Goal: Ask a question: Seek information or help from site administrators or community

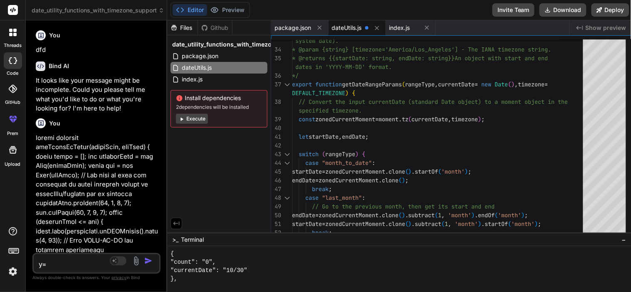
scroll to position [3630, 0]
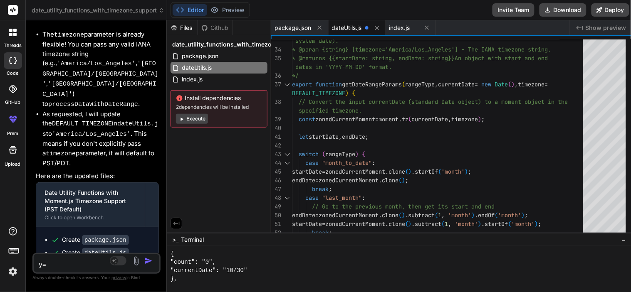
type textarea "y"
type textarea "x"
type textarea "s"
type textarea "x"
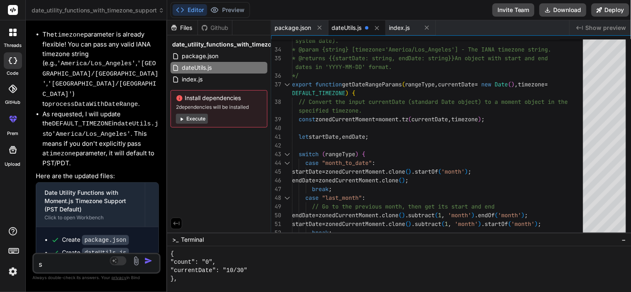
type textarea "so"
type textarea "x"
type textarea "sor"
type textarea "x"
type textarea "sory"
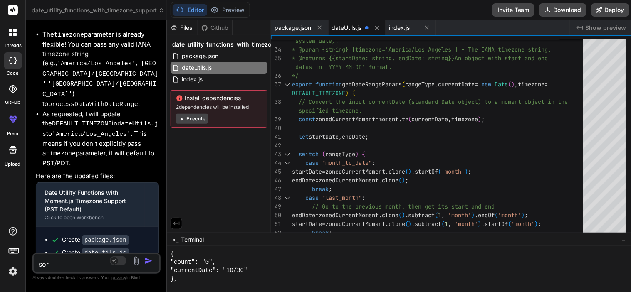
type textarea "x"
type textarea "soryy"
type textarea "x"
type textarea "soryy"
type textarea "x"
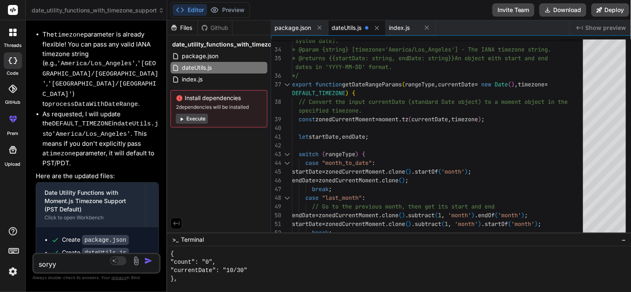
type textarea "soryy y"
type textarea "x"
type textarea "soryy yo"
type textarea "x"
type textarea "soryy you"
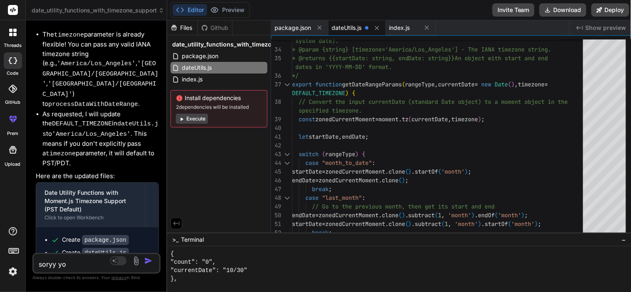
type textarea "x"
type textarea "soryy you"
type textarea "x"
type textarea "soryy you m"
type textarea "x"
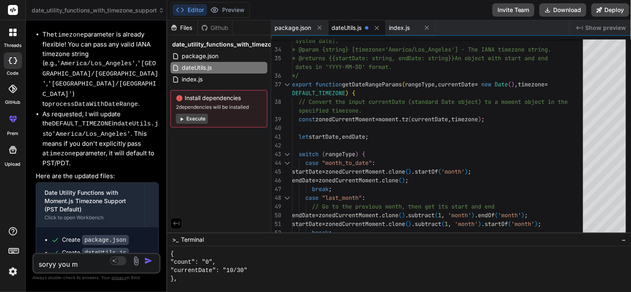
type textarea "soryy you"
type textarea "x"
type textarea "soryy you"
type textarea "x"
type textarea "soryy you"
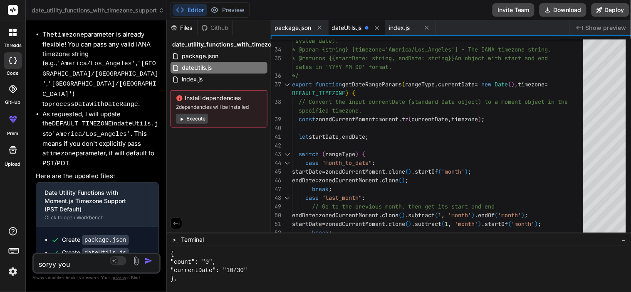
type textarea "x"
type textarea "soryy you f"
type textarea "x"
type textarea "soryy you fi"
type textarea "x"
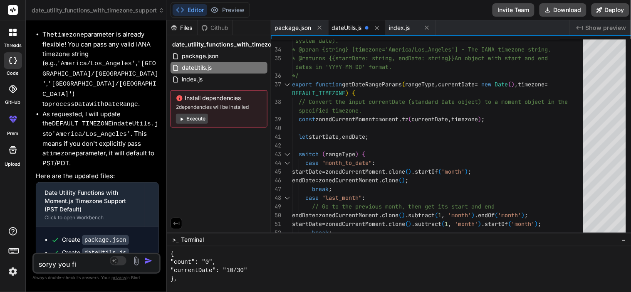
type textarea "soryy you fix"
type textarea "x"
type textarea "soryy you fixe"
type textarea "x"
type textarea "soryy you fixed"
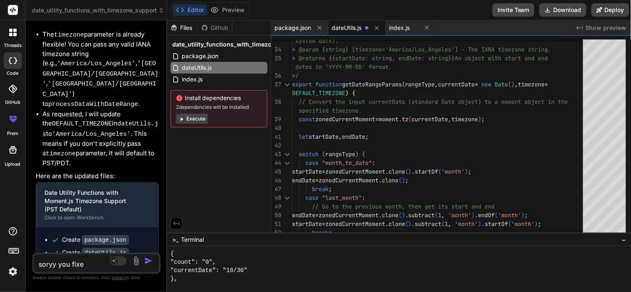
type textarea "x"
type textarea "soryy you fixed"
type textarea "x"
type textarea "soryy you fixed u"
type textarea "x"
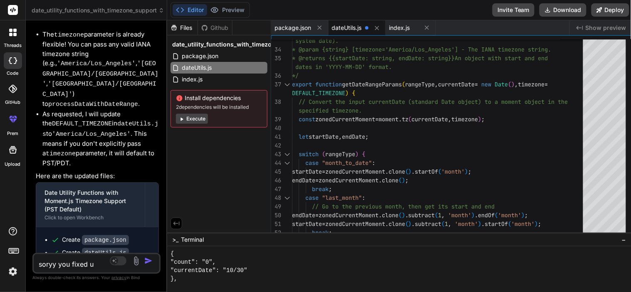
type textarea "soryy you fixed up"
type textarea "x"
type textarea "soryy you fixed up"
type textarea "x"
type textarea "soryy you fixed up t"
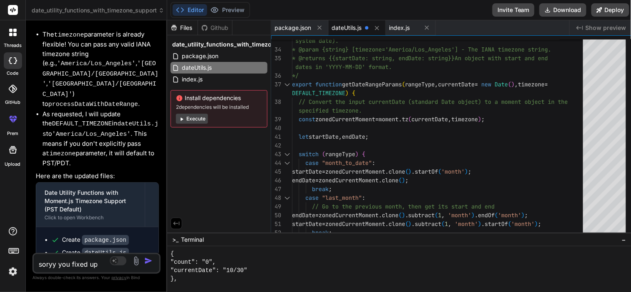
type textarea "x"
type textarea "soryy you fixed up th"
type textarea "x"
type textarea "soryy you fixed up the"
type textarea "x"
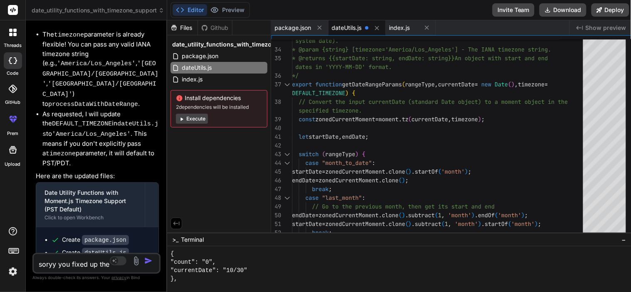
type textarea "soryy you fixed up the"
type textarea "x"
type textarea "soryy you fixed up the t"
type textarea "x"
type textarea "soryy you fixed up the th"
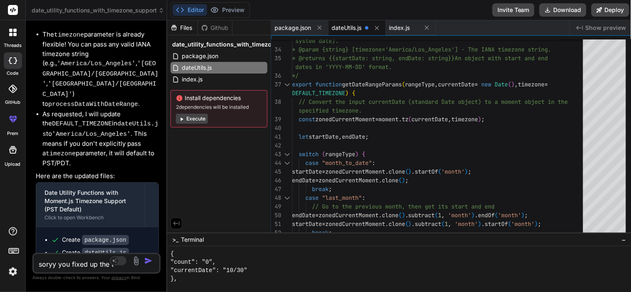
type textarea "x"
type textarea "soryy you fixed up the thi"
type textarea "x"
type textarea "soryy you fixed up the thin"
type textarea "x"
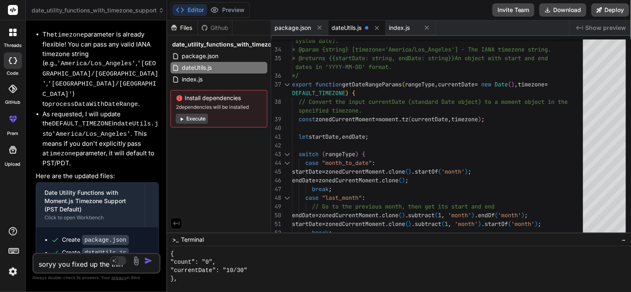
type textarea "soryy you fixed up the thing"
type textarea "x"
type textarea "soryy you fixed up the things"
type textarea "x"
type textarea "soryy you fixed up the things."
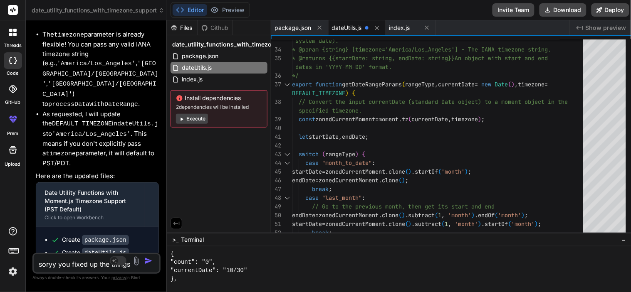
type textarea "x"
type textarea "soryy you fixed up the things."
type textarea "x"
type textarea "soryy you fixed up the things. j"
type textarea "x"
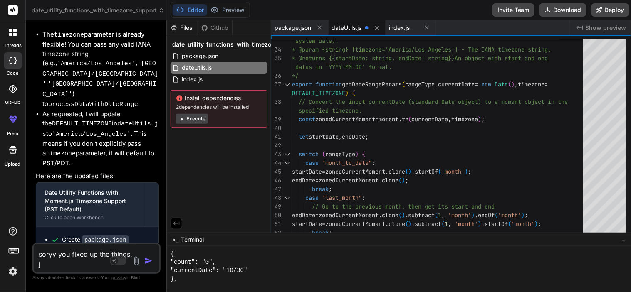
type textarea "soryy you fixed up the things. ju"
type textarea "x"
type textarea "soryy you fixed up the things. jus"
type textarea "x"
type textarea "soryy you fixed up the things. just"
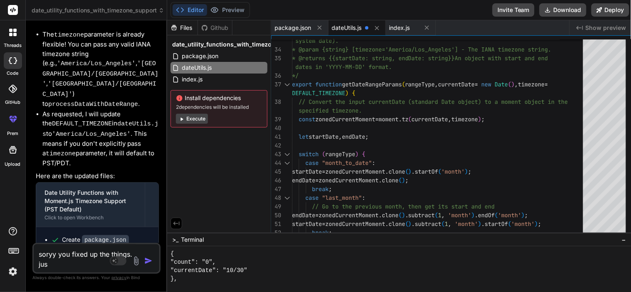
type textarea "x"
type textarea "soryy you fixed up the things. just"
type textarea "x"
type textarea "soryy you fixed up the things. just a"
type textarea "x"
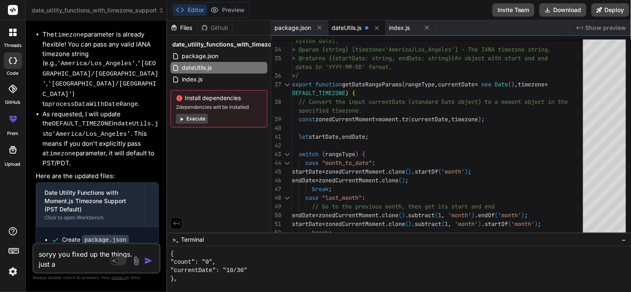
type textarea "soryy you fixed up the things. just ad"
type textarea "x"
type textarea "soryy you fixed up the things. just add"
type textarea "x"
type textarea "soryy you fixed up the things. just add"
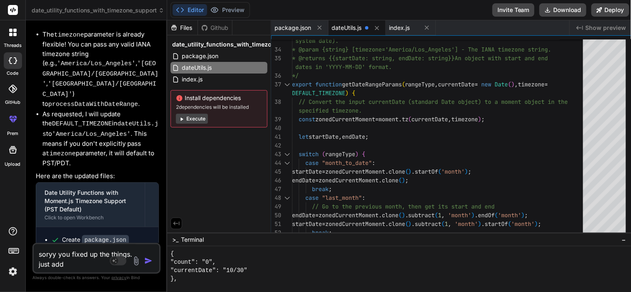
type textarea "x"
type textarea "soryy you fixed up the things. just add t"
type textarea "x"
type textarea "soryy you fixed up the things. just add ti"
type textarea "x"
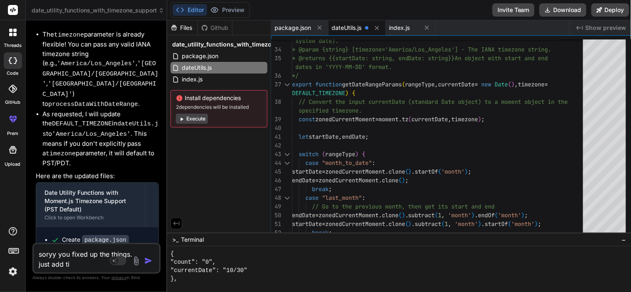
type textarea "soryy you fixed up the things. just add [PERSON_NAME]"
type textarea "x"
type textarea "soryy you fixed up the things. just add time"
type textarea "x"
type textarea "soryy you fixed up the things. just add time"
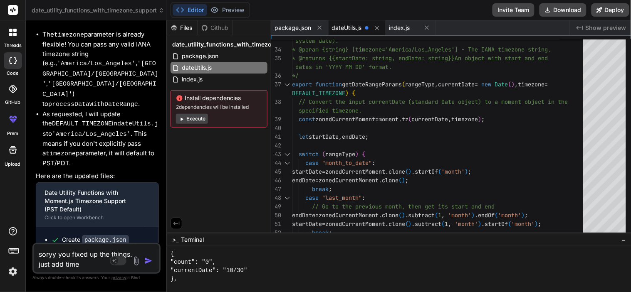
type textarea "x"
type textarea "soryy you fixed up the things. just add time z"
type textarea "x"
type textarea "soryy you fixed up the things. just add time zo"
type textarea "x"
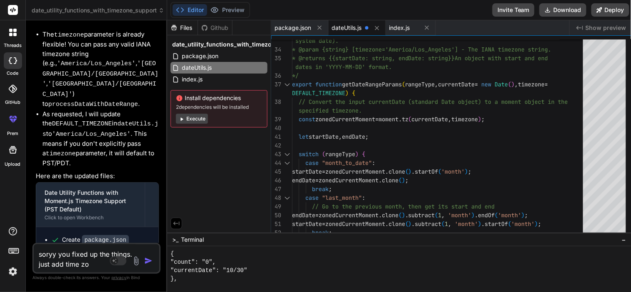
type textarea "soryy you fixed up the things. just add time zon"
type textarea "x"
type textarea "soryy you fixed up the things. just add time zon"
type textarea "x"
type textarea "soryy you fixed up the things. just add time zon i"
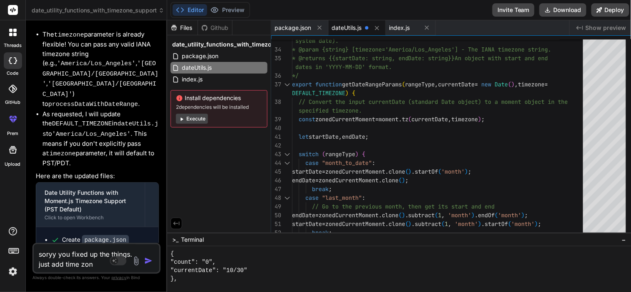
type textarea "x"
type textarea "soryy you fixed up the things. just add time zon in"
type textarea "x"
type textarea "soryy you fixed up the things. just add time zon in"
type textarea "x"
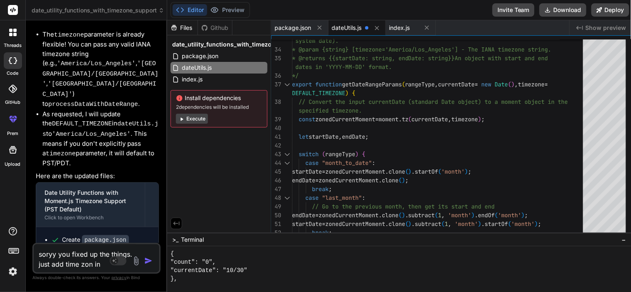
type textarea "soryy you fixed up the things. just add time zon in m"
type textarea "x"
type textarea "soryy you fixed up the things. just add time zon in"
type textarea "x"
type textarea "soryy you fixed up the things. just add time zon in"
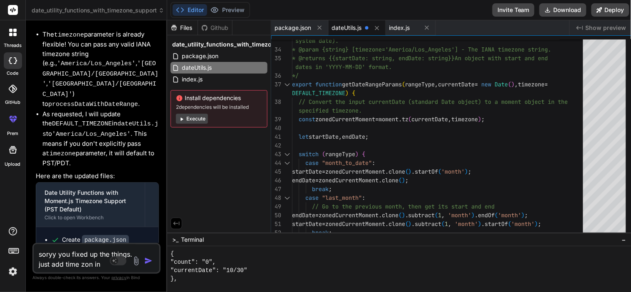
type textarea "x"
type textarea "soryy you fixed up the things. just add time zon i"
type textarea "x"
type textarea "soryy you fixed up the things. just add time zon"
type textarea "x"
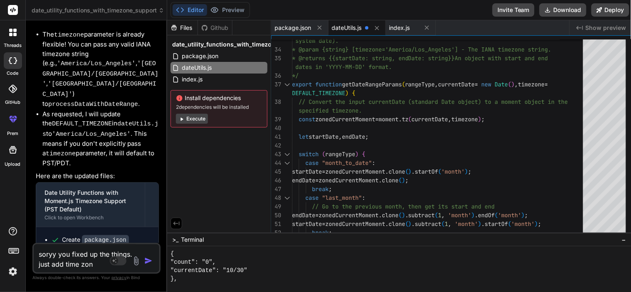
type textarea "soryy you fixed up the things. just add time zon"
type textarea "x"
type textarea "soryy you fixed up the things. just add time zone"
type textarea "x"
type textarea "soryy you fixed up the things. just add time zone"
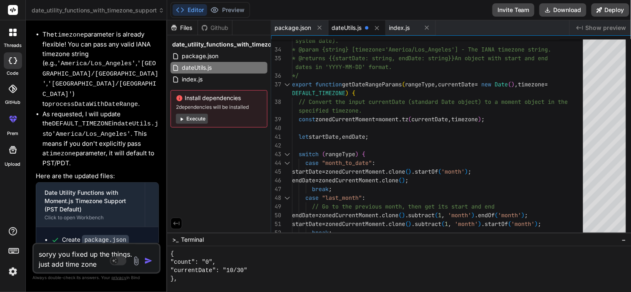
type textarea "x"
type textarea "soryy you fixed up the things. just add time zone e"
type textarea "x"
type textarea "soryy you fixed up the things. just add time zone ex"
type textarea "x"
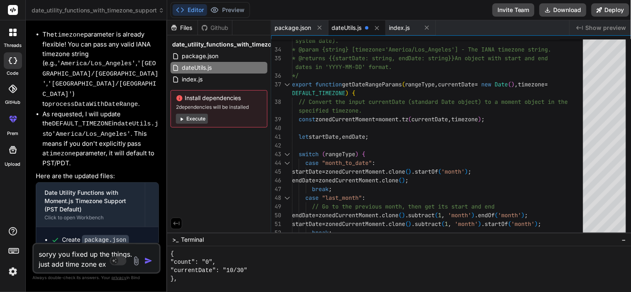
type textarea "soryy you fixed up the things. just add time zone ext"
type textarea "x"
type textarea "soryy you fixed up the things. just add time zone exti"
type textarea "x"
type textarea "soryy you fixed up the things. just add time zone extin"
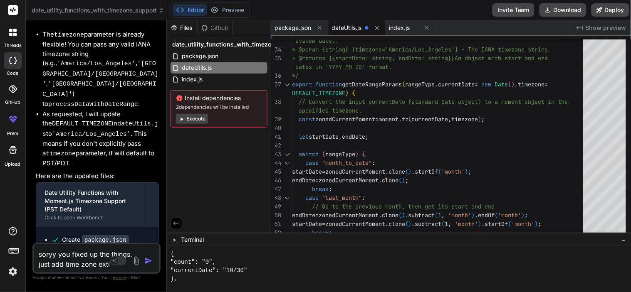
type textarea "x"
type textarea "soryy you fixed up the things. just add time zone exting"
type textarea "x"
type textarea "soryy you fixed up the things. just add time zone exting"
type textarea "x"
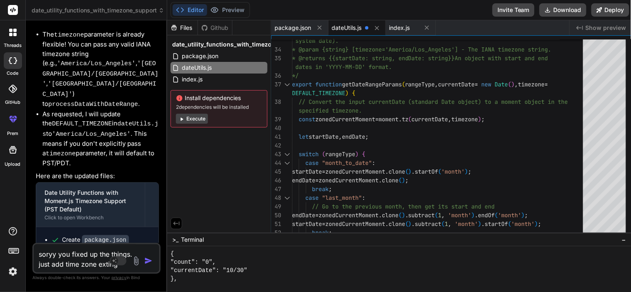
type textarea "soryy you fixed up the things. just add time zone exting f"
type textarea "x"
type textarea "soryy you fixed up the things. just add time zone exting fu"
type textarea "x"
type textarea "soryy you fixed up the things. just add time zone exting fun"
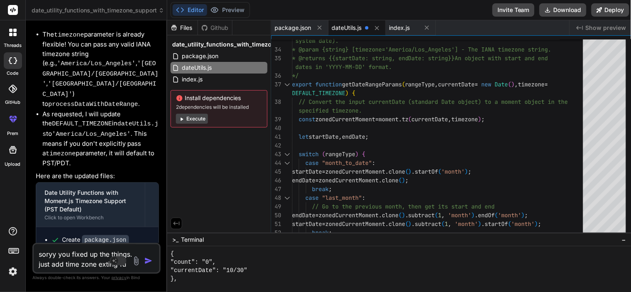
type textarea "x"
type textarea "soryy you fixed up the things. just add time zone exting func"
type textarea "x"
type textarea "soryy you fixed up the things. just add time zone exting funct"
type textarea "x"
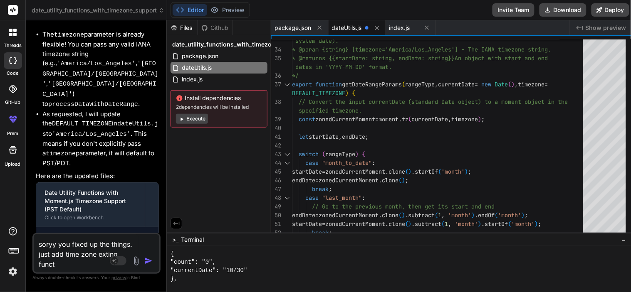
type textarea "soryy you fixed up the things. just add time zone exting functi"
type textarea "x"
type textarea "soryy you fixed up the things. just add time zone exting functio"
type textarea "x"
type textarea "soryy you fixed up the things. just add time zone exting function"
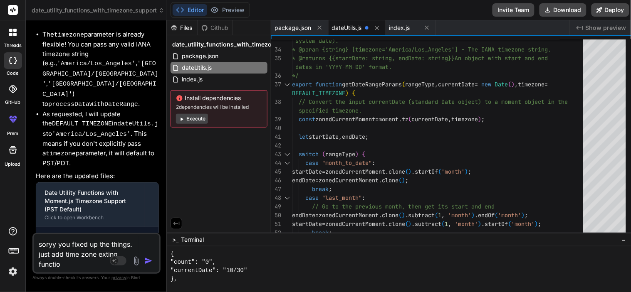
type textarea "x"
type textarea "soryy you fixed up the things. just add time zone exting function"
type textarea "x"
type textarea "soryy you fixed up the things. just add time zone exting function w"
type textarea "x"
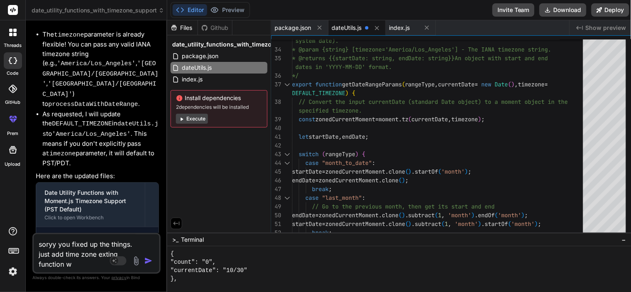
type textarea "soryy you fixed up the things. just add time zone exting function wh"
type textarea "x"
type textarea "soryy you fixed up the things. just add time zone exting function wha"
type textarea "x"
type textarea "soryy you fixed up the things. just add time zone exting function what"
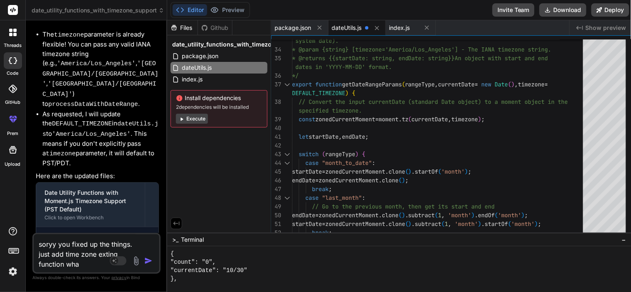
type textarea "x"
type textarea "soryy you fixed up the things. just add time zone exting function what"
type textarea "x"
type textarea "soryy you fixed up the things. just add time zone exting function what i"
type textarea "x"
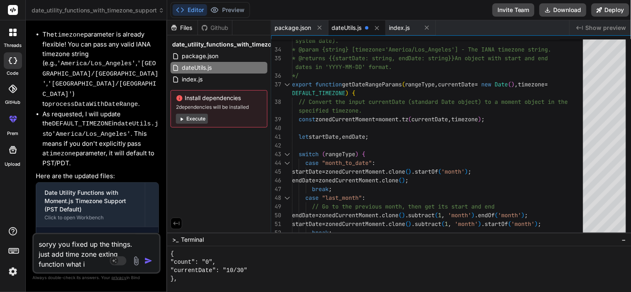
type textarea "soryy you fixed up the things. just add time zone exting function what i"
type textarea "x"
type textarea "soryy you fixed up the things. just add time zone exting function what i p"
type textarea "x"
type textarea "soryy you fixed up the things. just add time zone exting function what i pa"
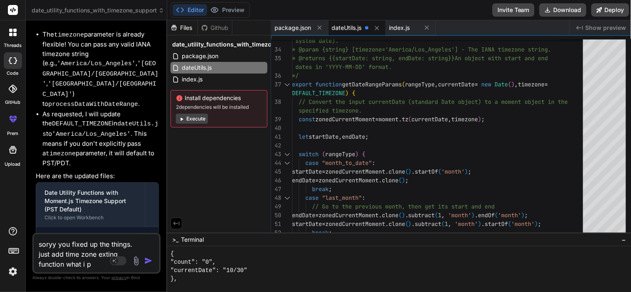
type textarea "x"
type textarea "soryy you fixed up the things. just add time zone exting function what i pas"
type textarea "x"
type textarea "soryy you fixed up the things. just add time zone exting function what i past"
type textarea "x"
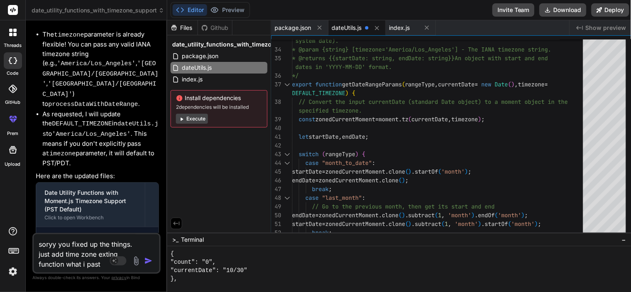
type textarea "soryy you fixed up the things. just add time zone exting function what i paste"
type textarea "x"
type textarea "soryy you fixed up the things. just add time zone exting function what i pasted"
type textarea "x"
type textarea "soryy you fixed up the things. just add time zone exting function what i pasted"
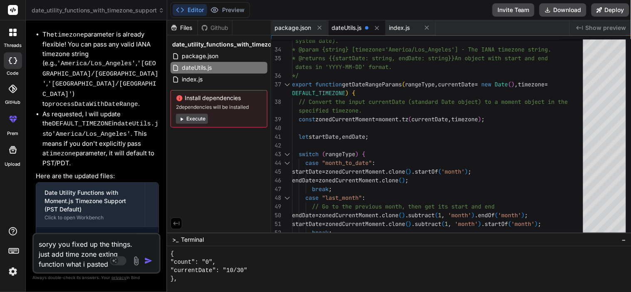
type textarea "x"
type textarea "soryy you fixed up the things. just add time zone exting function what i pasted…"
type textarea "x"
type textarea "soryy you fixed up the things. just add time zone exting function what i pasted…"
type textarea "x"
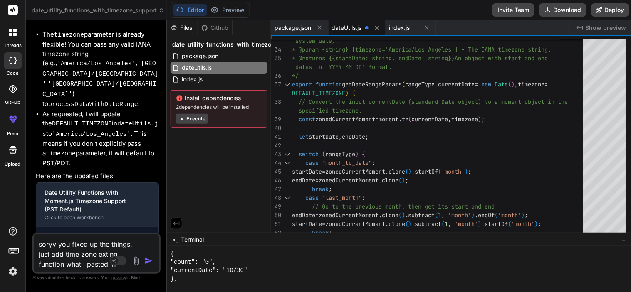
type textarea "soryy you fixed up the things. just add time zone exting function what i pasted…"
type textarea "x"
type textarea "soryy you fixed up the things. just add time zone exting function what i pasted…"
type textarea "x"
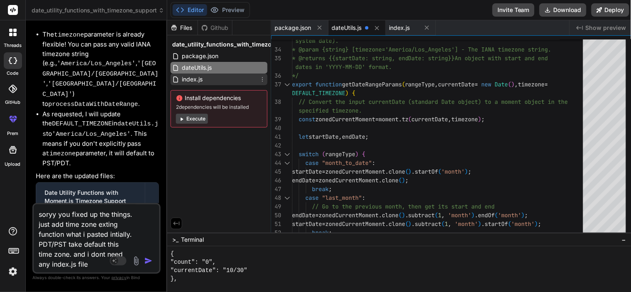
click at [264, 76] on icon at bounding box center [262, 79] width 7 height 7
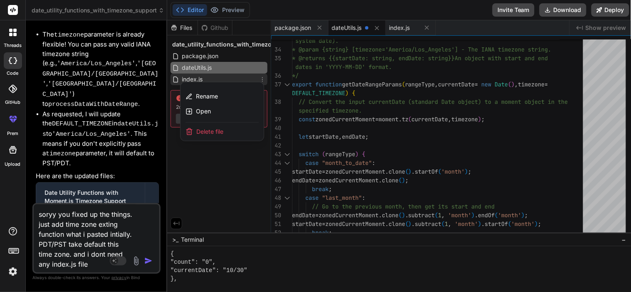
click at [222, 130] on span "Delete file" at bounding box center [209, 132] width 27 height 8
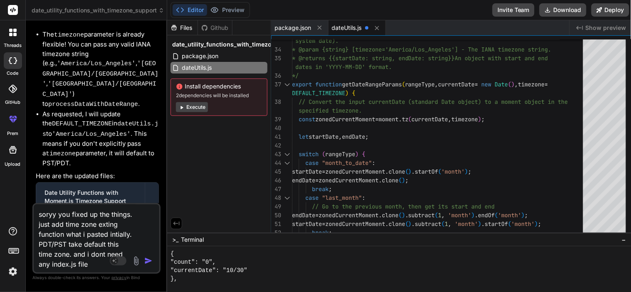
click at [93, 261] on textarea "soryy you fixed up the things. just add time zone exting function what i pasted…" at bounding box center [86, 237] width 105 height 65
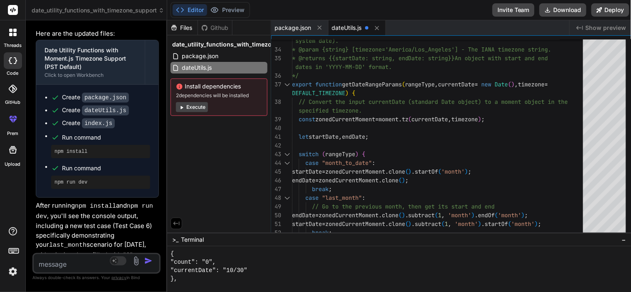
scroll to position [3773, 0]
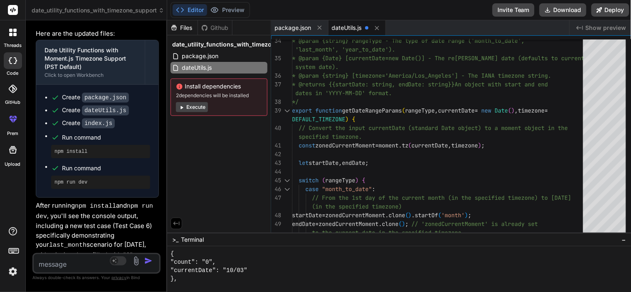
click at [196, 7] on button "Editor" at bounding box center [190, 10] width 35 height 12
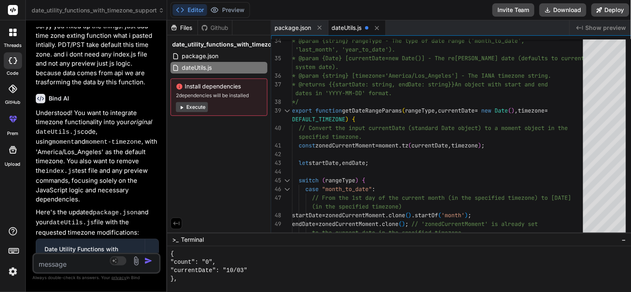
scroll to position [4060, 0]
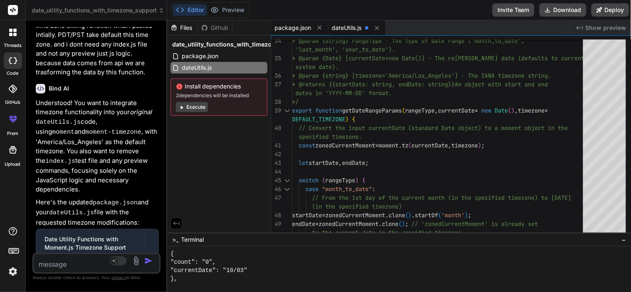
click at [292, 27] on span "package.json" at bounding box center [293, 28] width 37 height 8
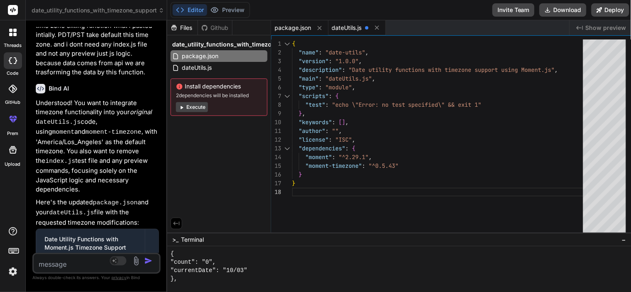
click at [340, 27] on span "dateUtils.js" at bounding box center [347, 28] width 30 height 8
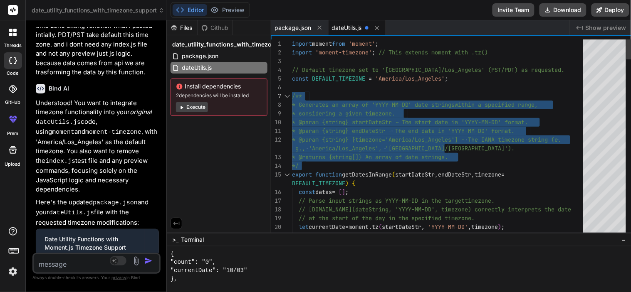
drag, startPoint x: 304, startPoint y: 165, endPoint x: 282, endPoint y: 92, distance: 76.3
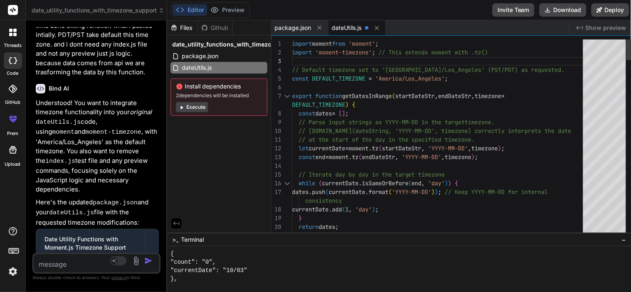
drag, startPoint x: 378, startPoint y: 53, endPoint x: 485, endPoint y: 54, distance: 107.3
drag, startPoint x: 526, startPoint y: 52, endPoint x: 378, endPoint y: 51, distance: 148.5
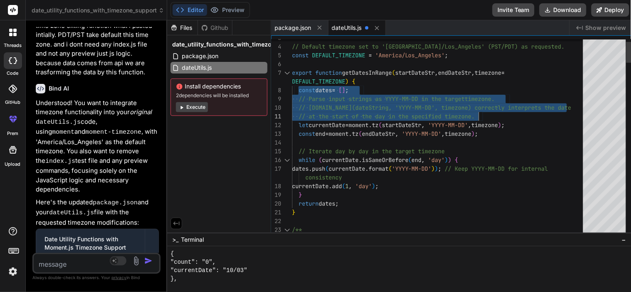
drag, startPoint x: 297, startPoint y: 95, endPoint x: 490, endPoint y: 114, distance: 193.5
drag, startPoint x: 487, startPoint y: 116, endPoint x: 290, endPoint y: 98, distance: 197.2
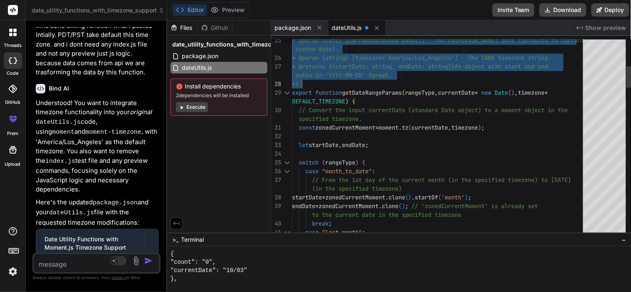
drag, startPoint x: 292, startPoint y: 134, endPoint x: 309, endPoint y: 82, distance: 54.6
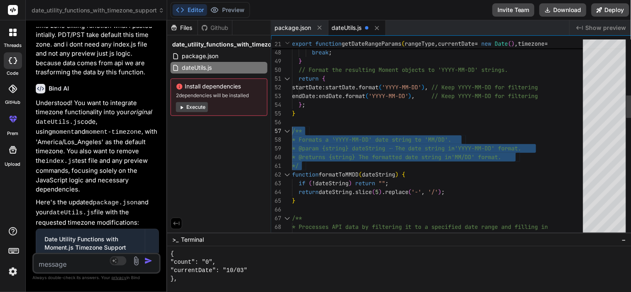
drag, startPoint x: 307, startPoint y: 164, endPoint x: 288, endPoint y: 129, distance: 39.5
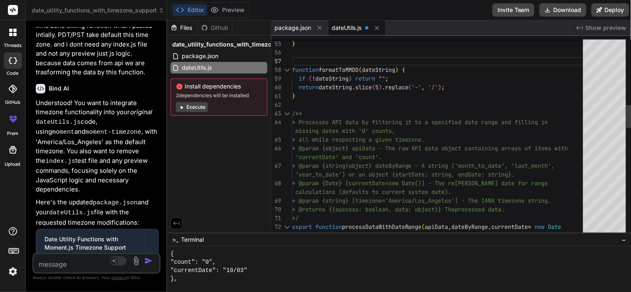
drag, startPoint x: 293, startPoint y: 108, endPoint x: 306, endPoint y: 214, distance: 106.8
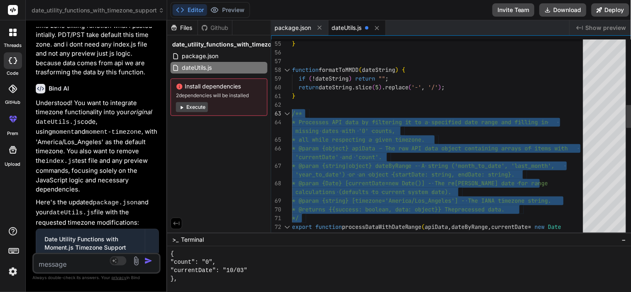
drag, startPoint x: 305, startPoint y: 214, endPoint x: 289, endPoint y: 107, distance: 108.6
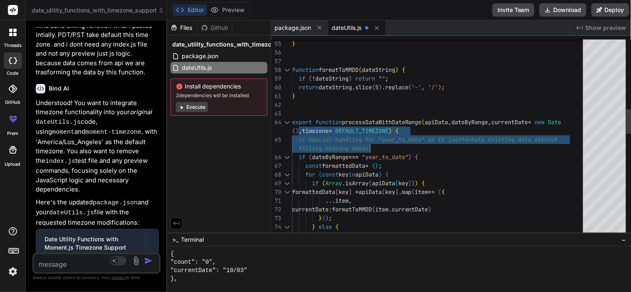
drag, startPoint x: 297, startPoint y: 139, endPoint x: 377, endPoint y: 148, distance: 80.4
click at [377, 148] on div "} function formatToMMDD ( dateString ) { if ( ! dateString ) return "" ; return…" at bounding box center [440, 270] width 296 height 1581
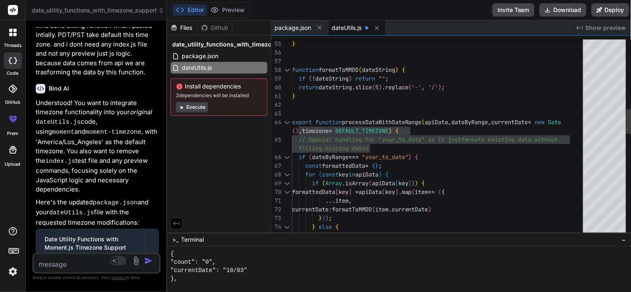
click at [377, 149] on div "filling missing dates" at bounding box center [440, 148] width 296 height 9
click at [382, 141] on div "} function formatToMMDD ( dateString ) { if ( ! dateString ) return "" ; return…" at bounding box center [440, 270] width 296 height 1581
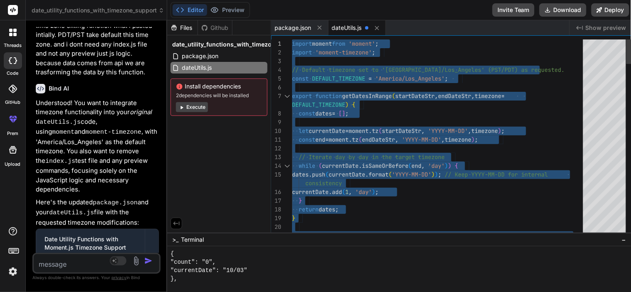
drag, startPoint x: 298, startPoint y: 225, endPoint x: 265, endPoint y: 12, distance: 215.0
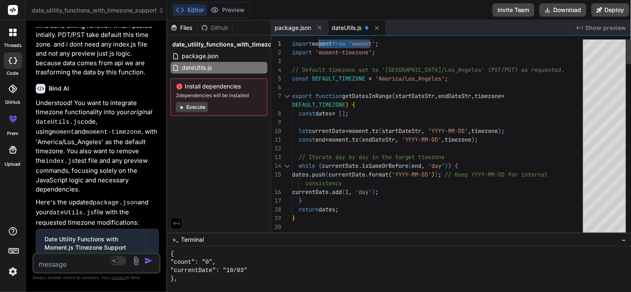
drag, startPoint x: 369, startPoint y: 52, endPoint x: 317, endPoint y: 52, distance: 51.6
drag, startPoint x: 319, startPoint y: 53, endPoint x: 363, endPoint y: 52, distance: 44.1
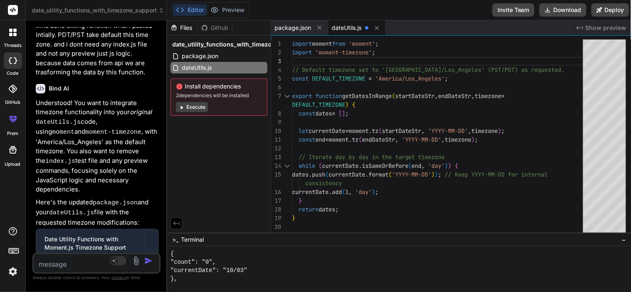
click at [72, 267] on textarea at bounding box center [86, 262] width 105 height 15
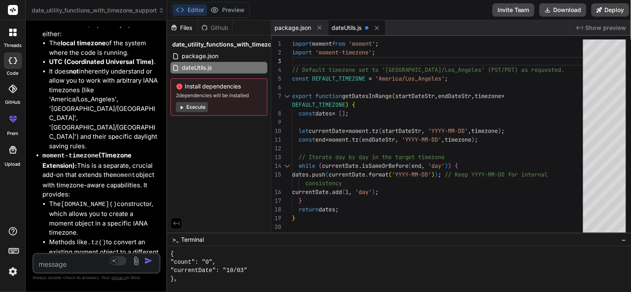
scroll to position [4646, 0]
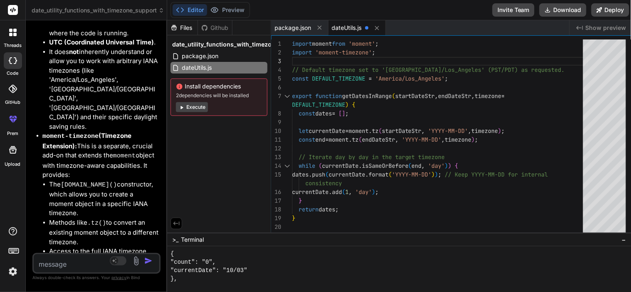
click at [85, 262] on textarea at bounding box center [86, 262] width 105 height 15
drag, startPoint x: 52, startPoint y: 264, endPoint x: 73, endPoint y: 277, distance: 24.3
click at [52, 265] on textarea "can we" at bounding box center [86, 262] width 105 height 15
click at [87, 264] on textarea "can we" at bounding box center [86, 262] width 105 height 15
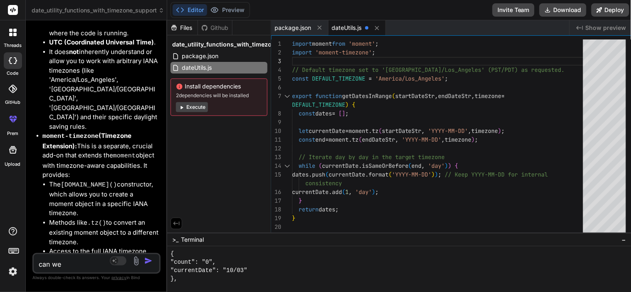
click at [87, 264] on textarea "can we" at bounding box center [86, 262] width 105 height 15
paste textarea "PDT/PST Pacific Daylight Time GMT -7"
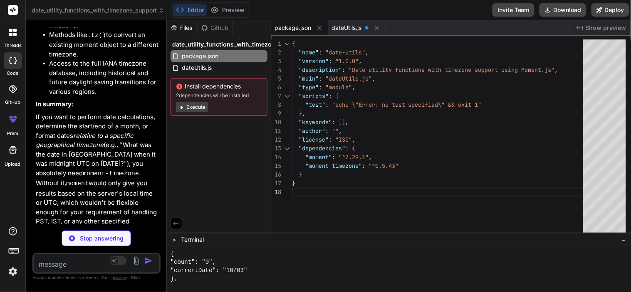
scroll to position [4881, 0]
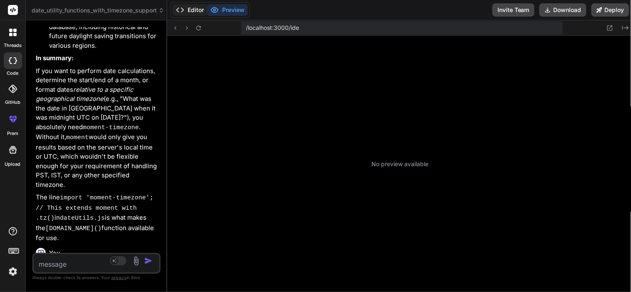
click at [196, 9] on button "Editor" at bounding box center [190, 10] width 35 height 12
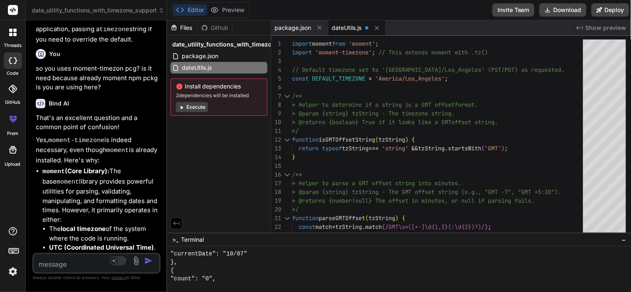
scroll to position [4419, 0]
